Goal: Task Accomplishment & Management: Manage account settings

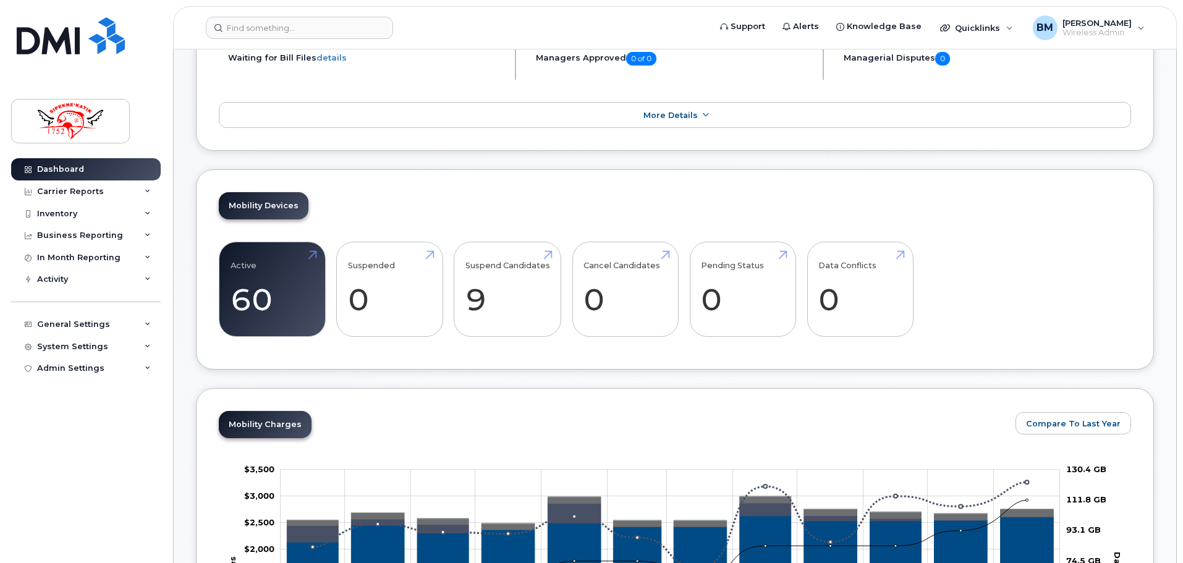
scroll to position [247, 0]
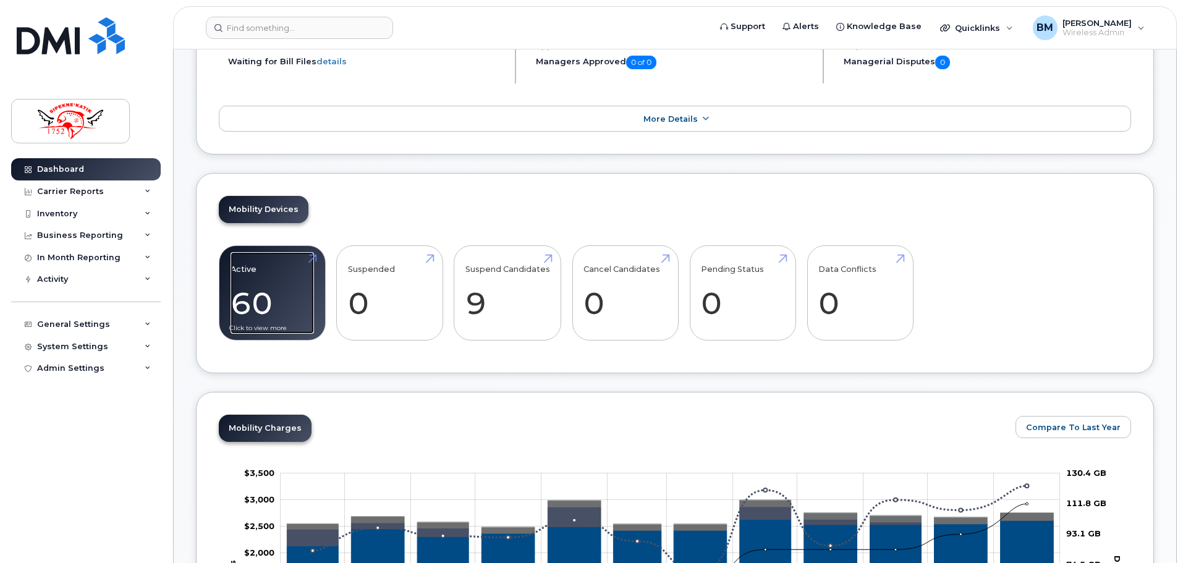
click at [288, 300] on link "Active 60 107%" at bounding box center [272, 293] width 83 height 82
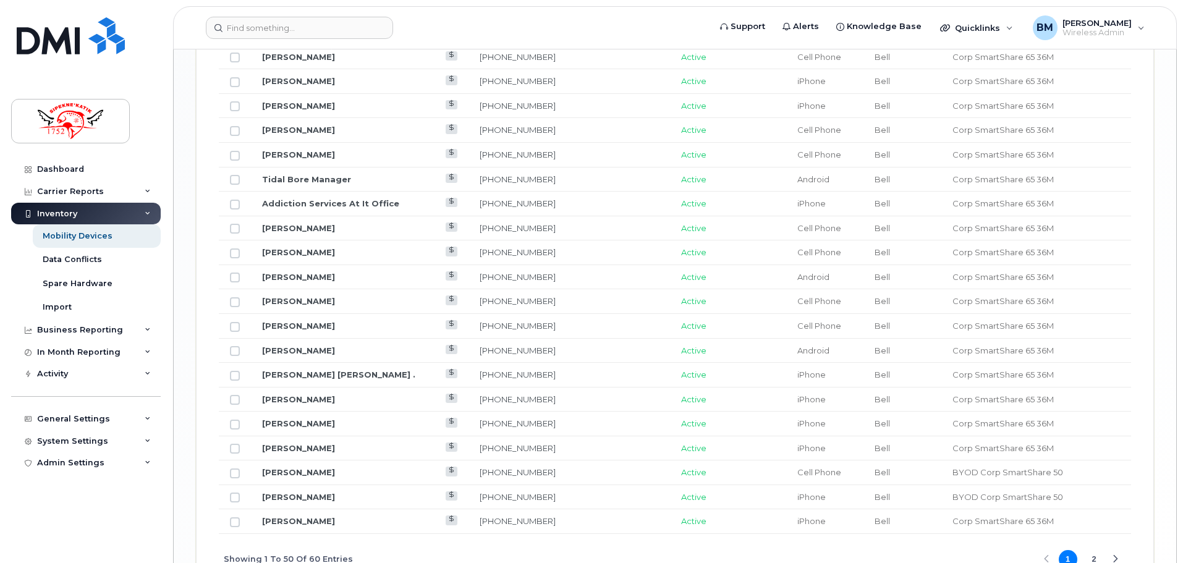
scroll to position [1488, 0]
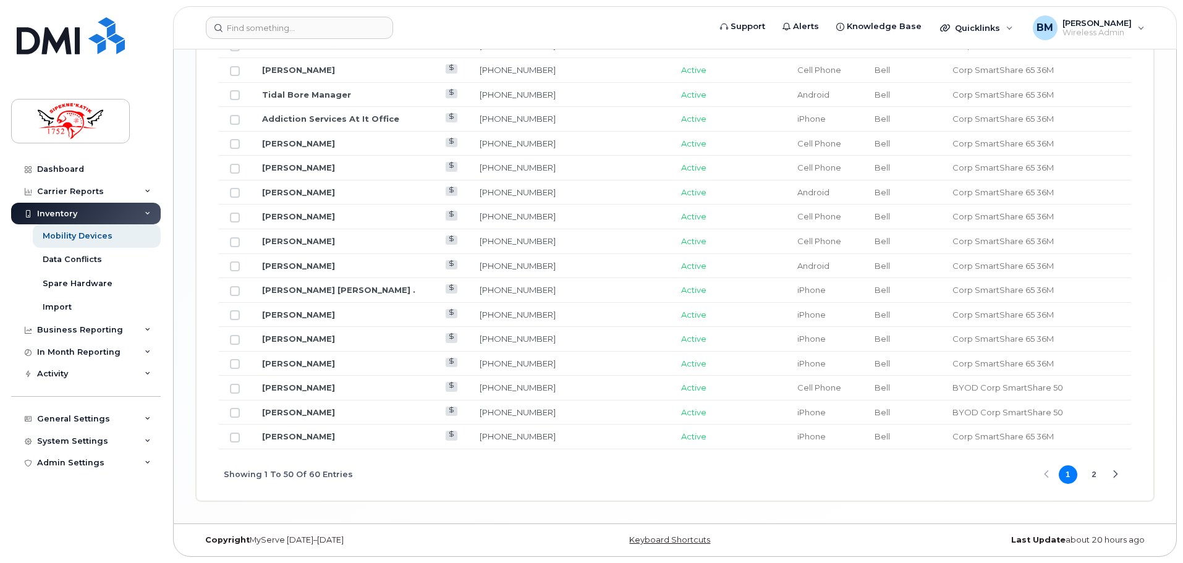
click at [1086, 471] on span "1 2" at bounding box center [1081, 475] width 48 height 22
click at [1089, 474] on button "2" at bounding box center [1094, 475] width 19 height 19
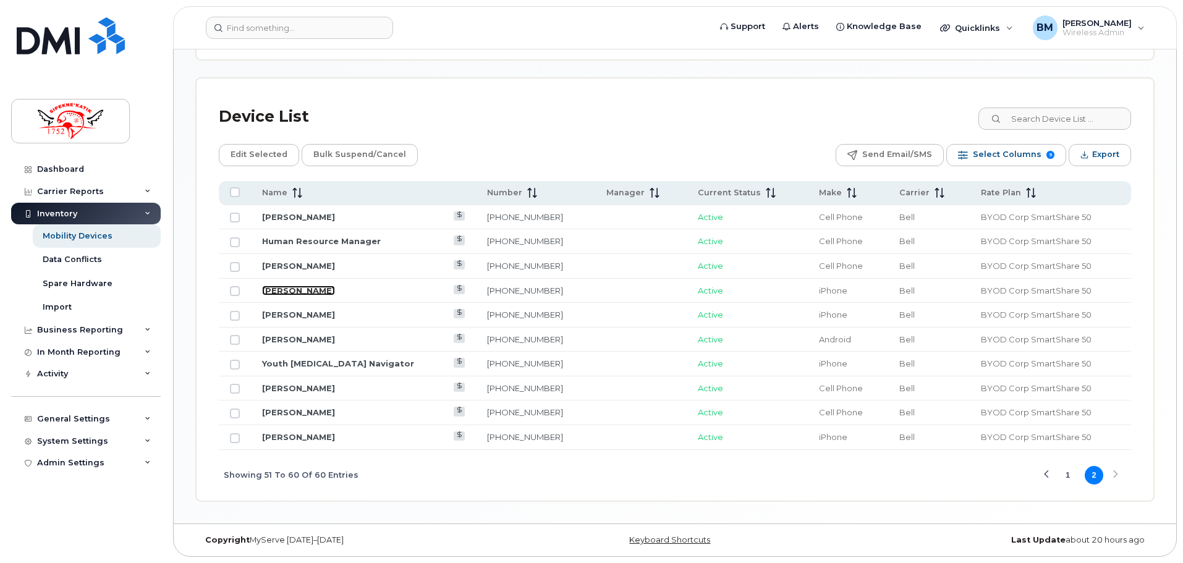
click at [333, 291] on link "[PERSON_NAME]" at bounding box center [298, 291] width 73 height 10
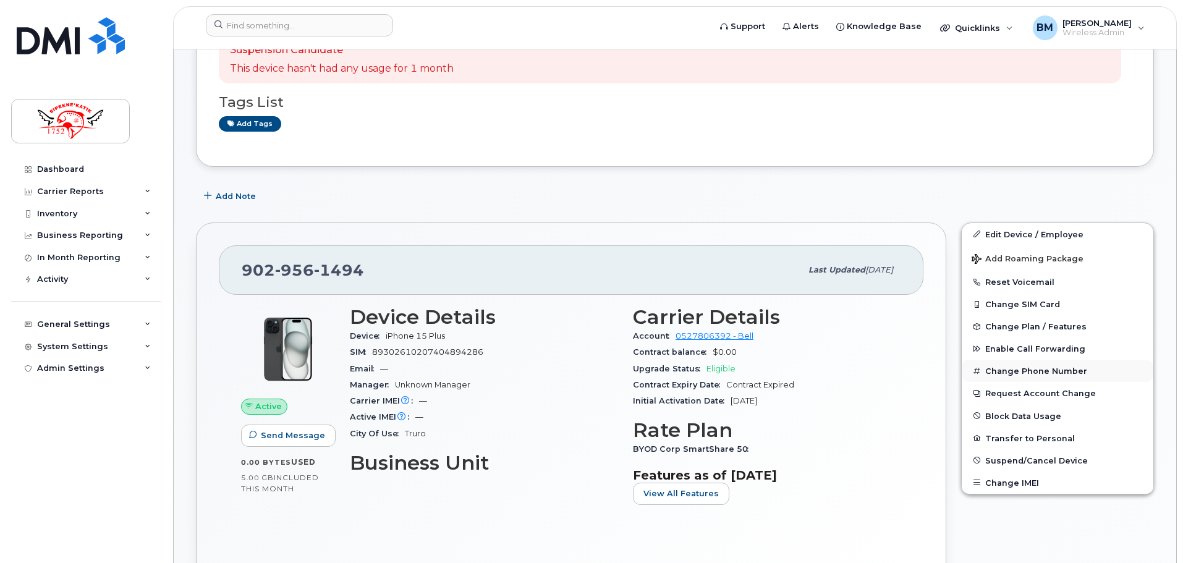
scroll to position [185, 0]
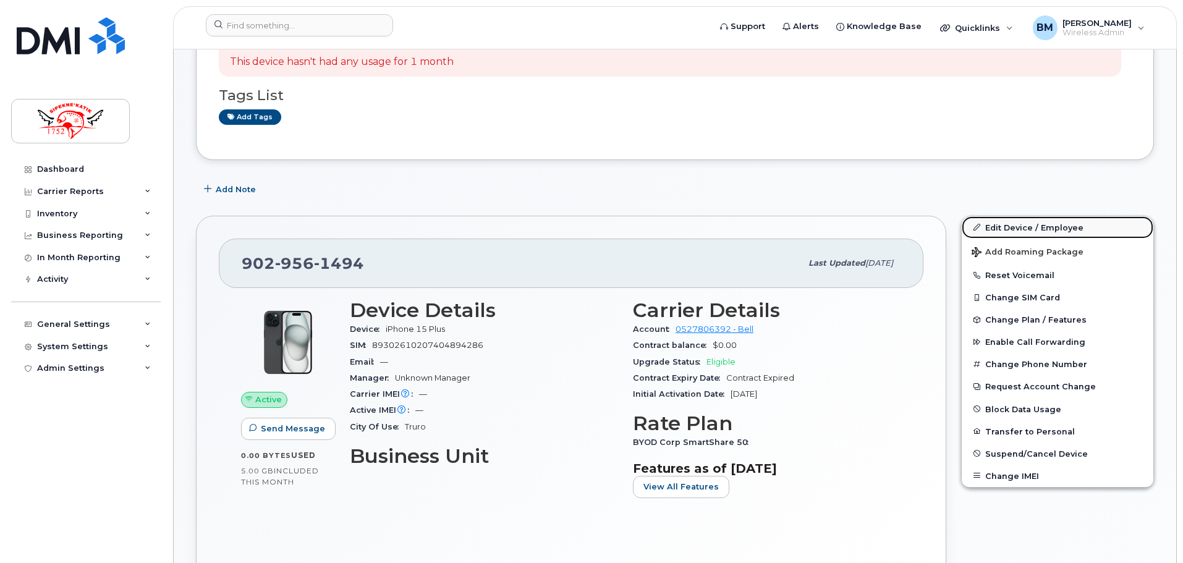
click at [1023, 230] on link "Edit Device / Employee" at bounding box center [1058, 227] width 192 height 22
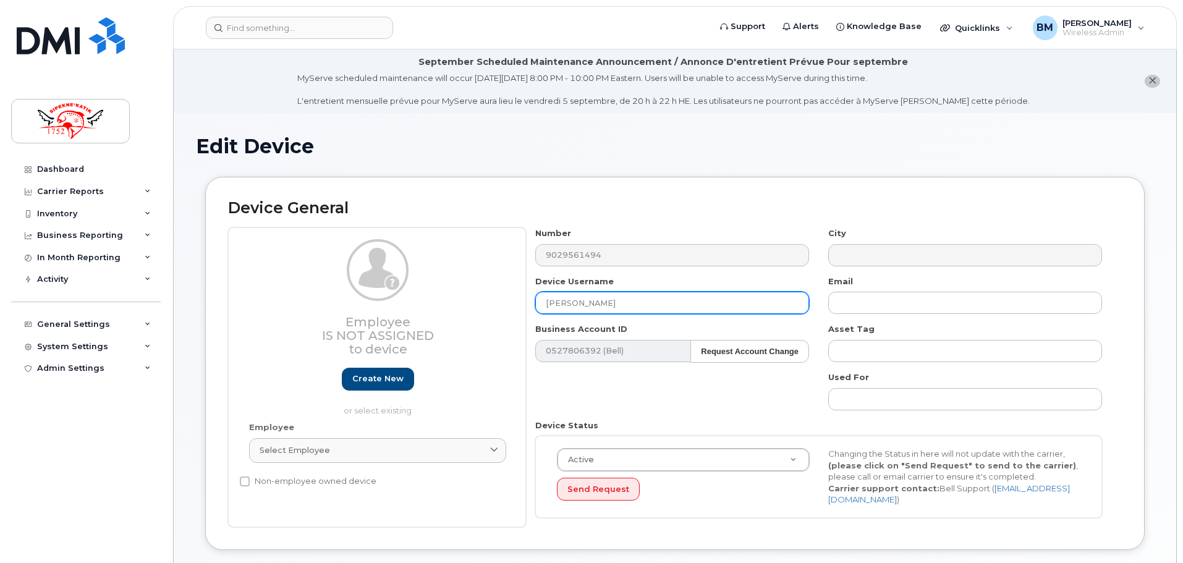
drag, startPoint x: 631, startPoint y: 301, endPoint x: 517, endPoint y: 299, distance: 114.4
click at [514, 299] on div "Employee Is not assigned to device Create new or select existing Employee Selec…" at bounding box center [675, 378] width 894 height 300
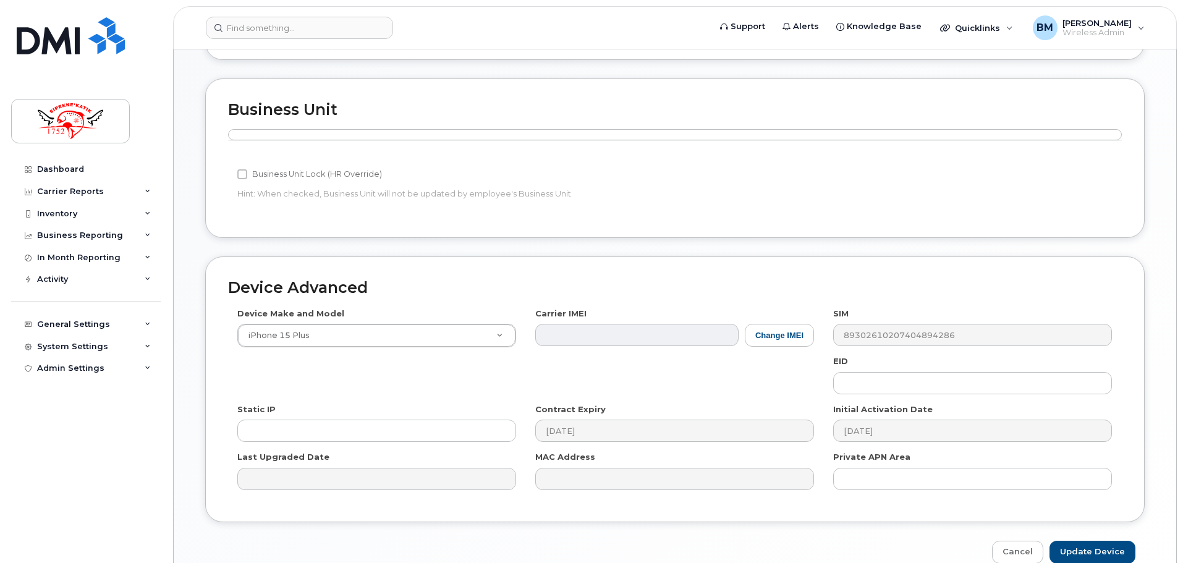
scroll to position [548, 0]
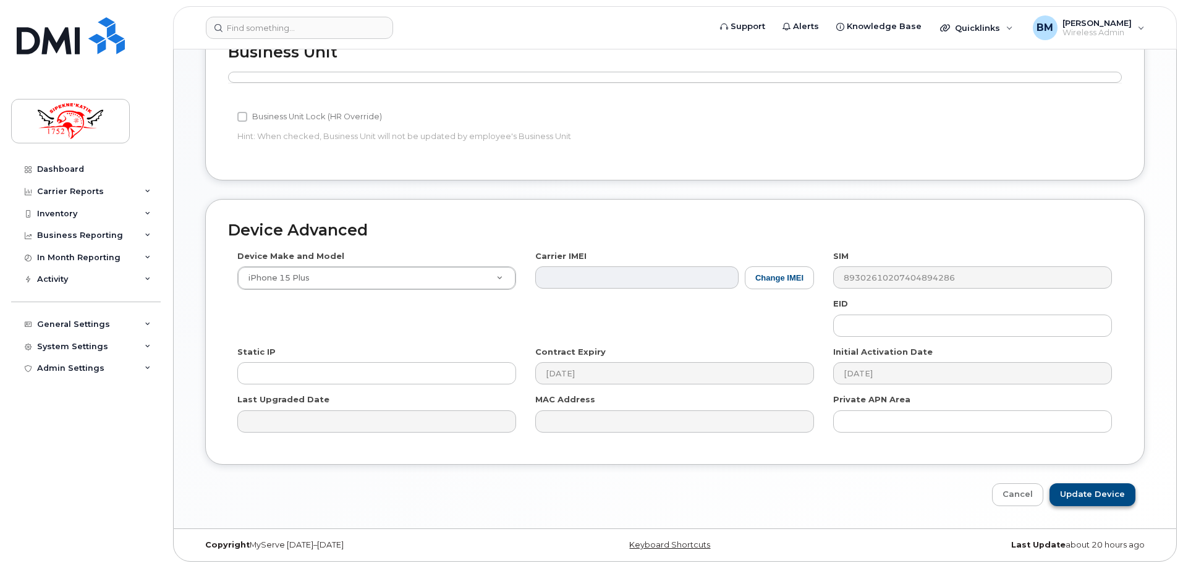
type input "[PERSON_NAME]"
click at [1102, 490] on input "Update Device" at bounding box center [1093, 495] width 86 height 23
type input "Saving..."
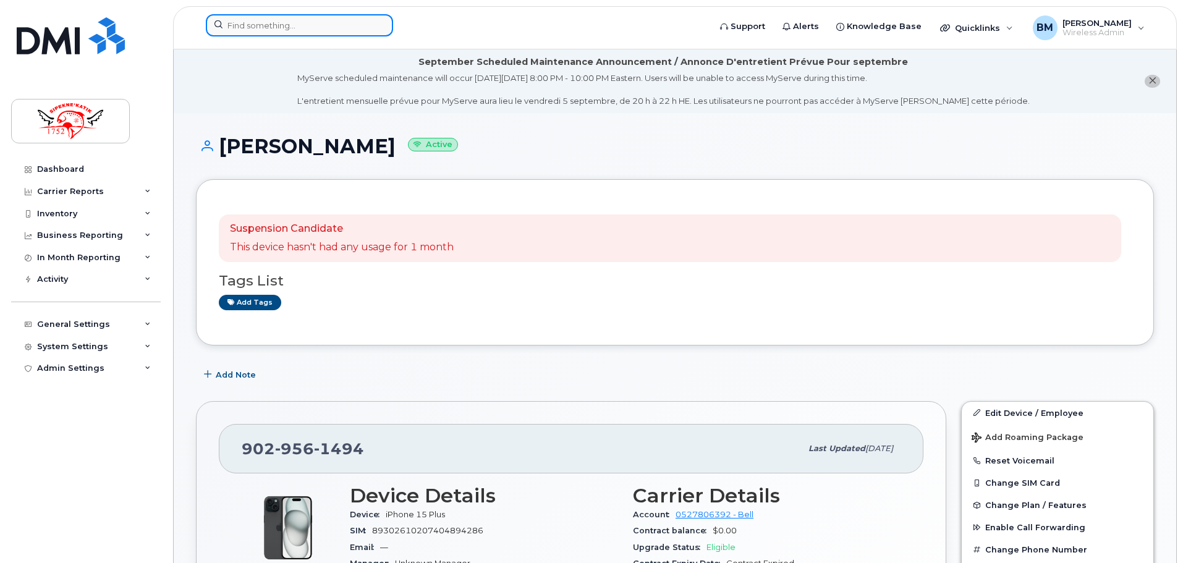
click at [250, 32] on input at bounding box center [299, 25] width 187 height 22
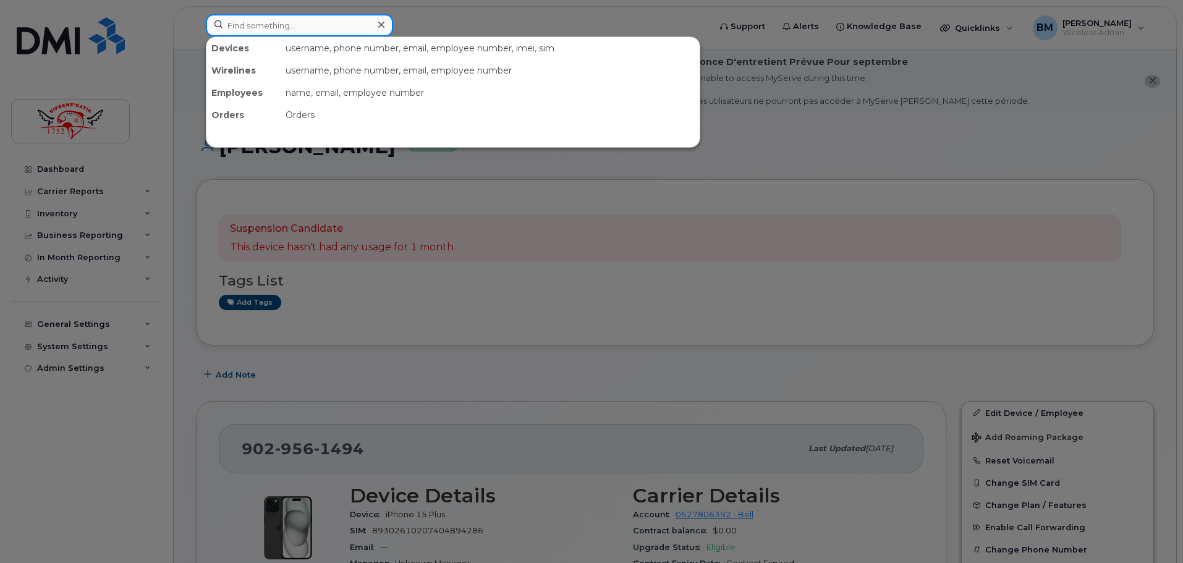
click at [258, 20] on input at bounding box center [299, 25] width 187 height 22
click at [79, 166] on div at bounding box center [591, 281] width 1183 height 563
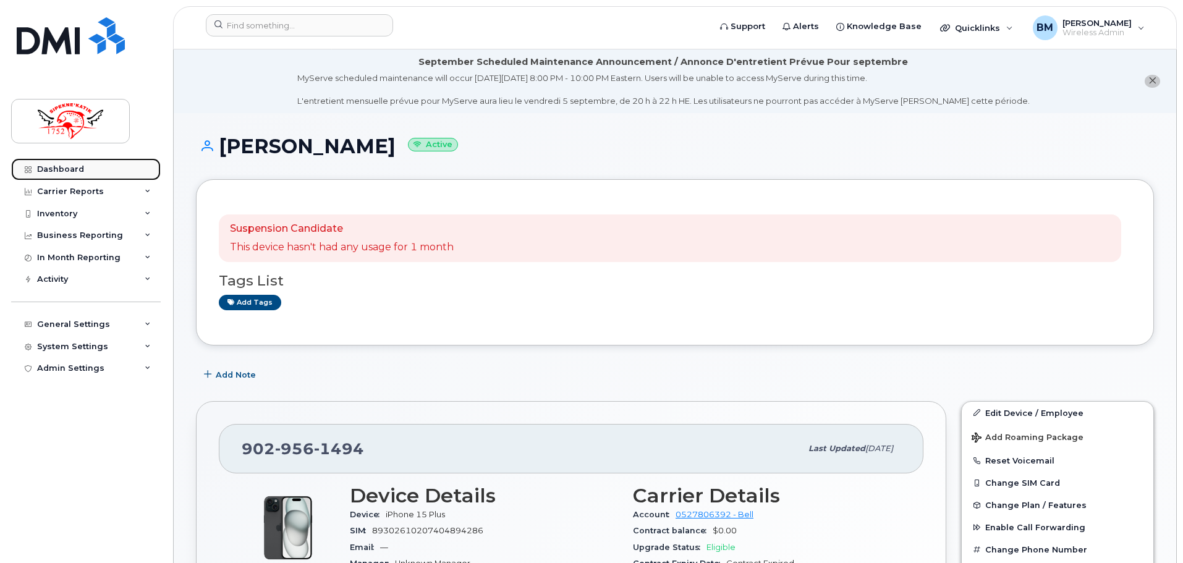
click at [79, 167] on div "Dashboard" at bounding box center [60, 169] width 47 height 10
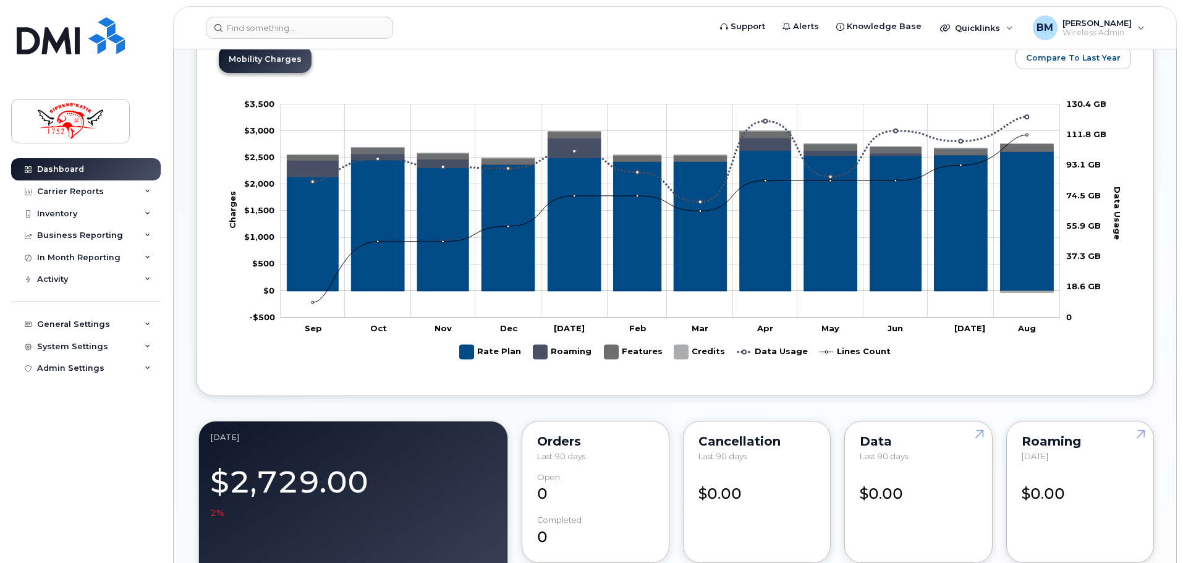
scroll to position [265, 0]
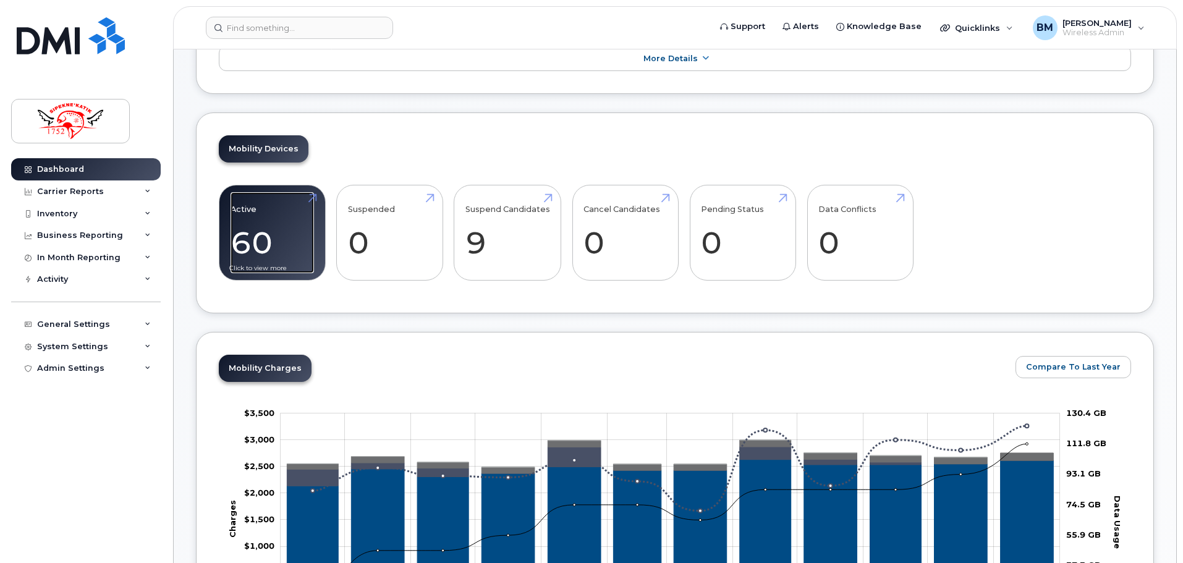
click at [262, 249] on link "Active 60 107%" at bounding box center [272, 233] width 83 height 82
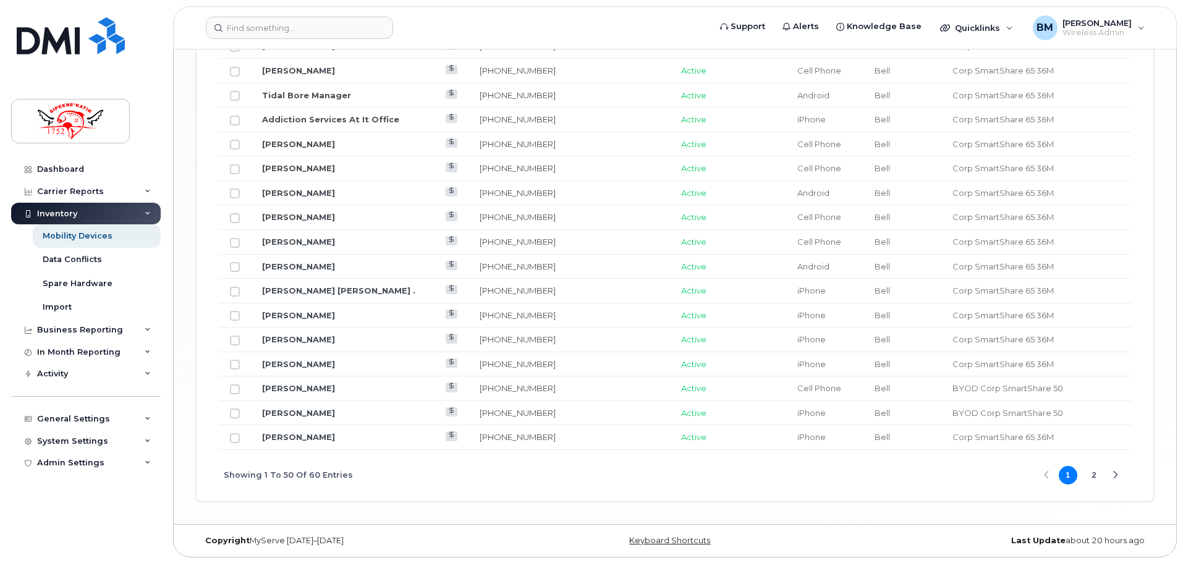
scroll to position [1488, 0]
click at [1091, 472] on button "2" at bounding box center [1094, 475] width 19 height 19
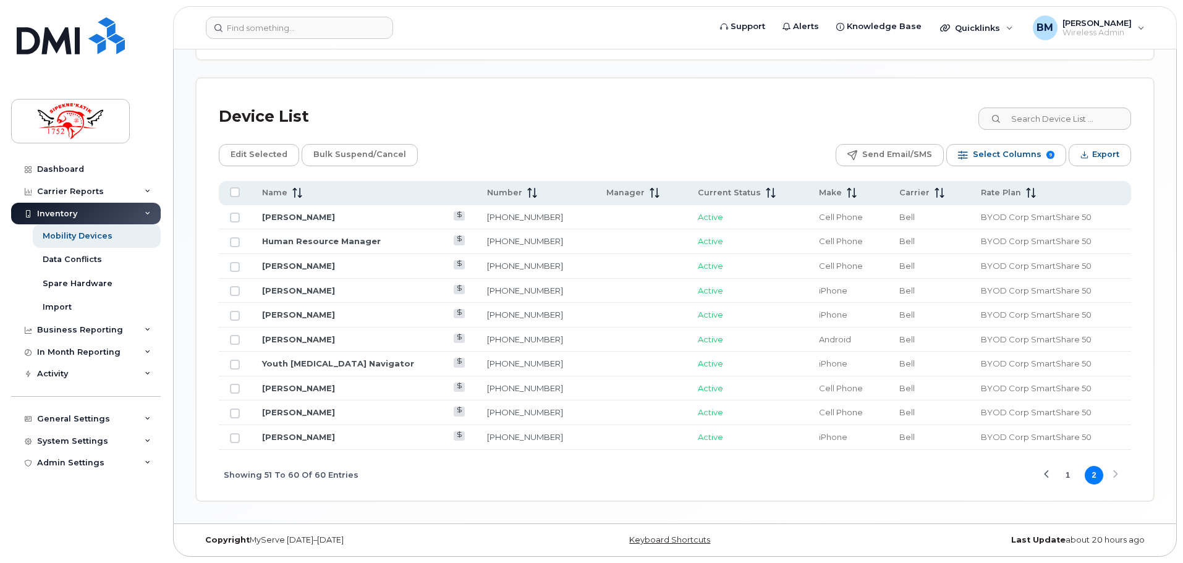
scroll to position [509, 0]
